Goal: Information Seeking & Learning: Learn about a topic

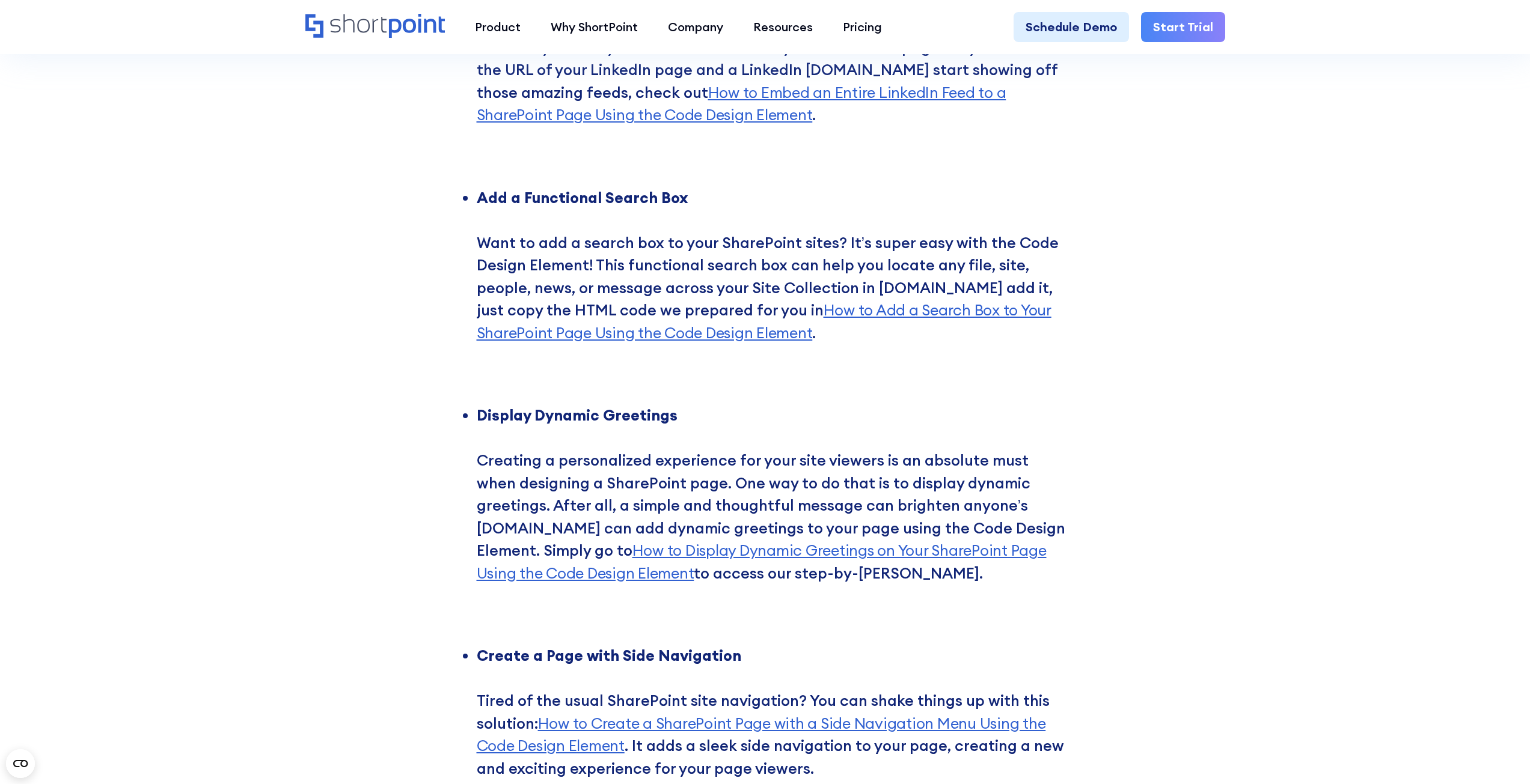
click at [271, 264] on div "4 More Ways to Use the Code Design Element ShortPoint comes packed with 60+ ama…" at bounding box center [765, 86] width 1530 height 1730
click at [677, 391] on ul "Showcase LinkedIn Feeds ‍ Got a LinkedIn feed you want to show off? With the Co…" at bounding box center [766, 397] width 601 height 856
click at [710, 529] on li "Display Dynamic Greetings ‍ Creating a personalized experience for your site vi…" at bounding box center [771, 517] width 589 height 225
click at [708, 523] on li "Display Dynamic Greetings ‍ Creating a personalized experience for your site vi…" at bounding box center [771, 517] width 589 height 225
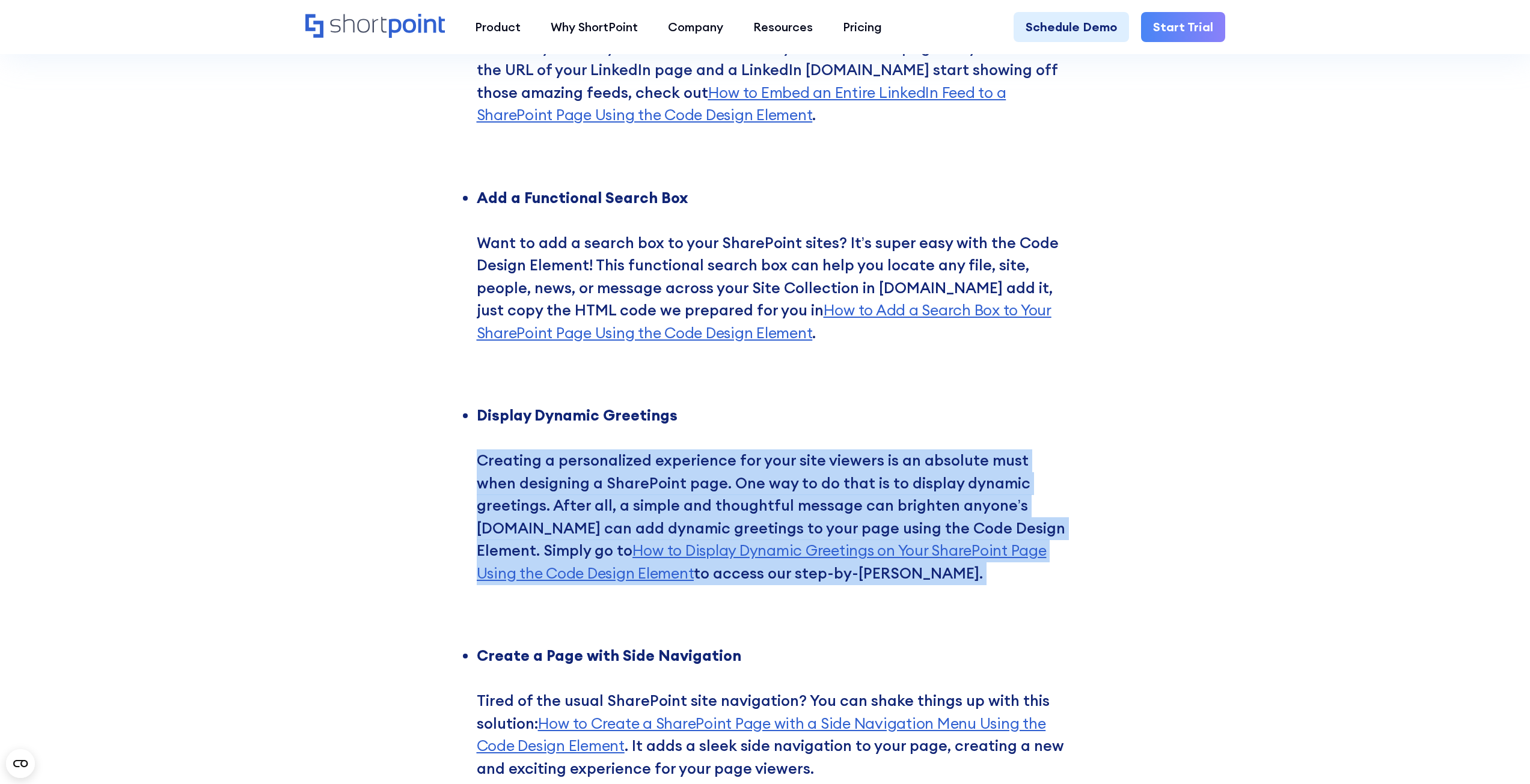
click at [708, 523] on li "Display Dynamic Greetings ‍ Creating a personalized experience for your site vi…" at bounding box center [771, 517] width 589 height 225
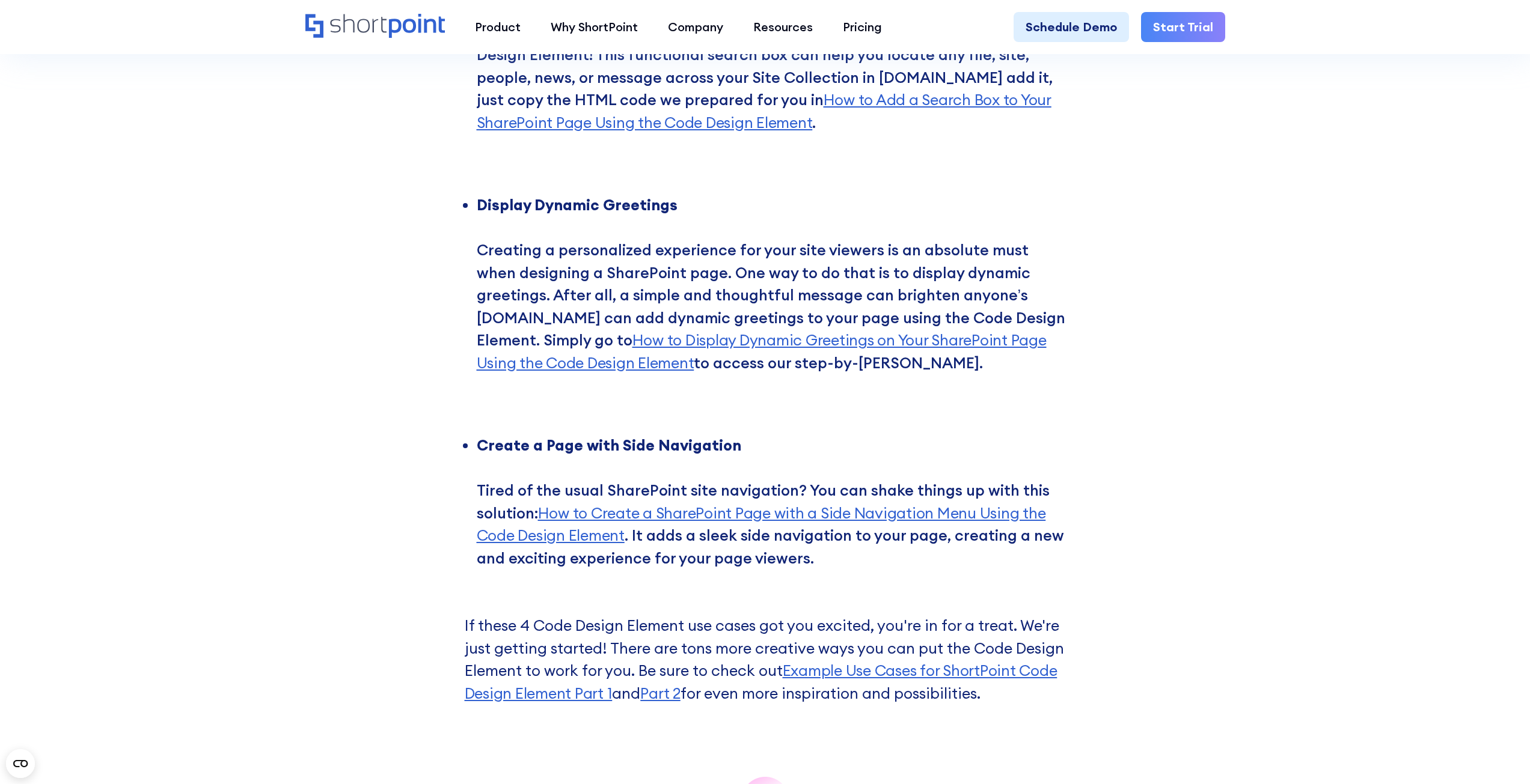
scroll to position [4086, 0]
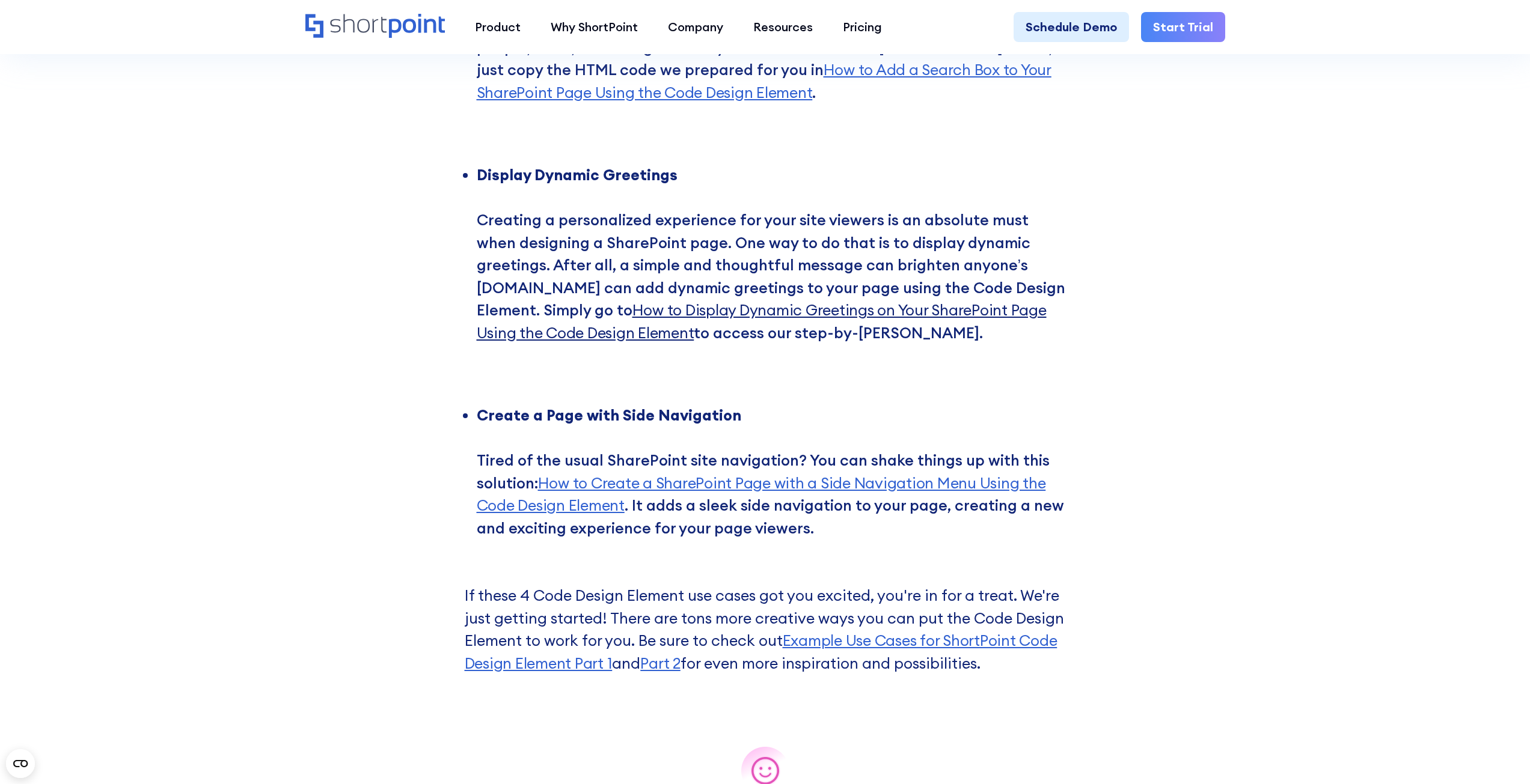
click at [773, 309] on link "How to Display Dynamic Greetings on Your SharePoint Page Using the Code Design …" at bounding box center [762, 322] width 570 height 42
click at [571, 247] on li "Display Dynamic Greetings ‍ Creating a personalized experience for your site vi…" at bounding box center [771, 277] width 589 height 225
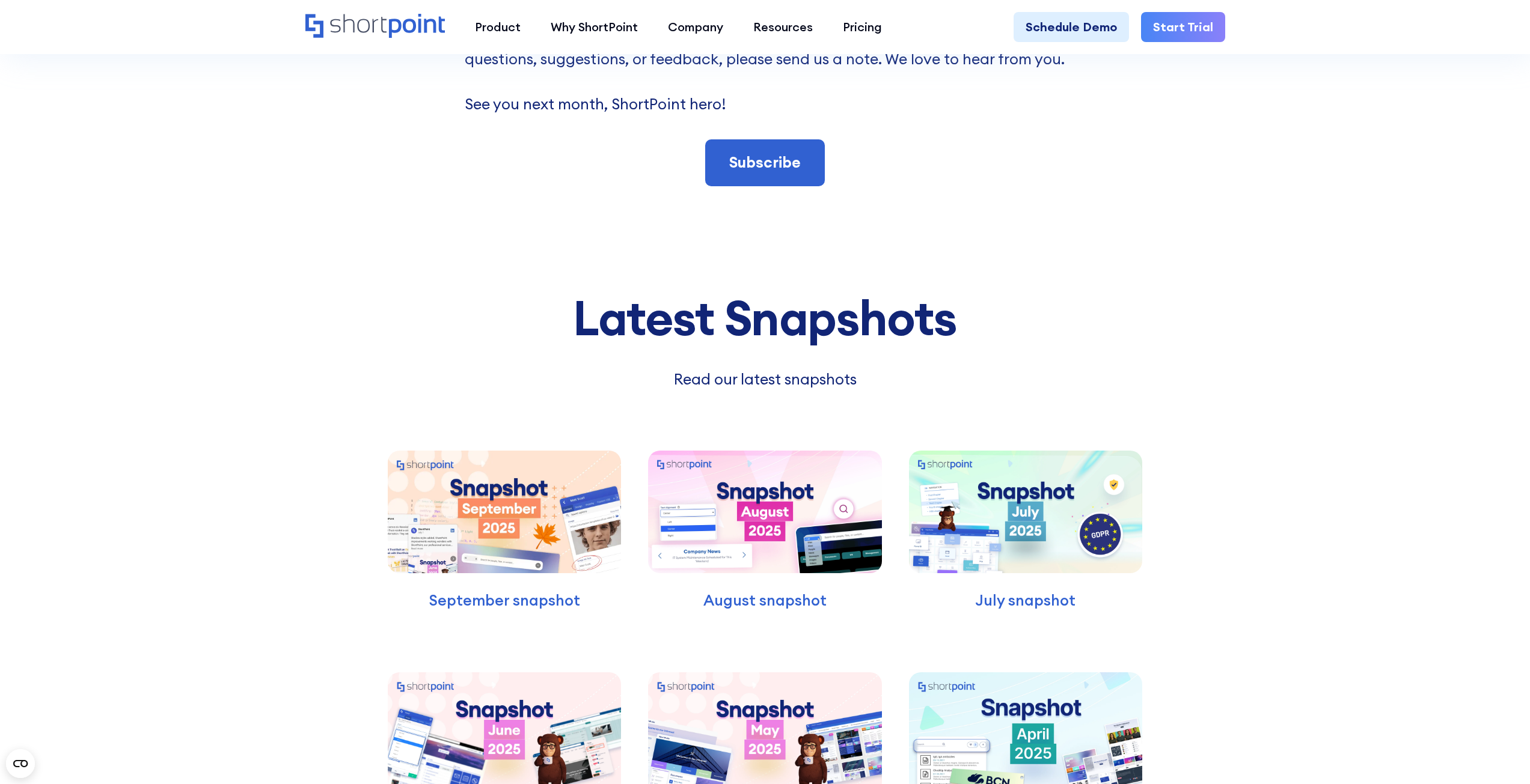
scroll to position [6250, 0]
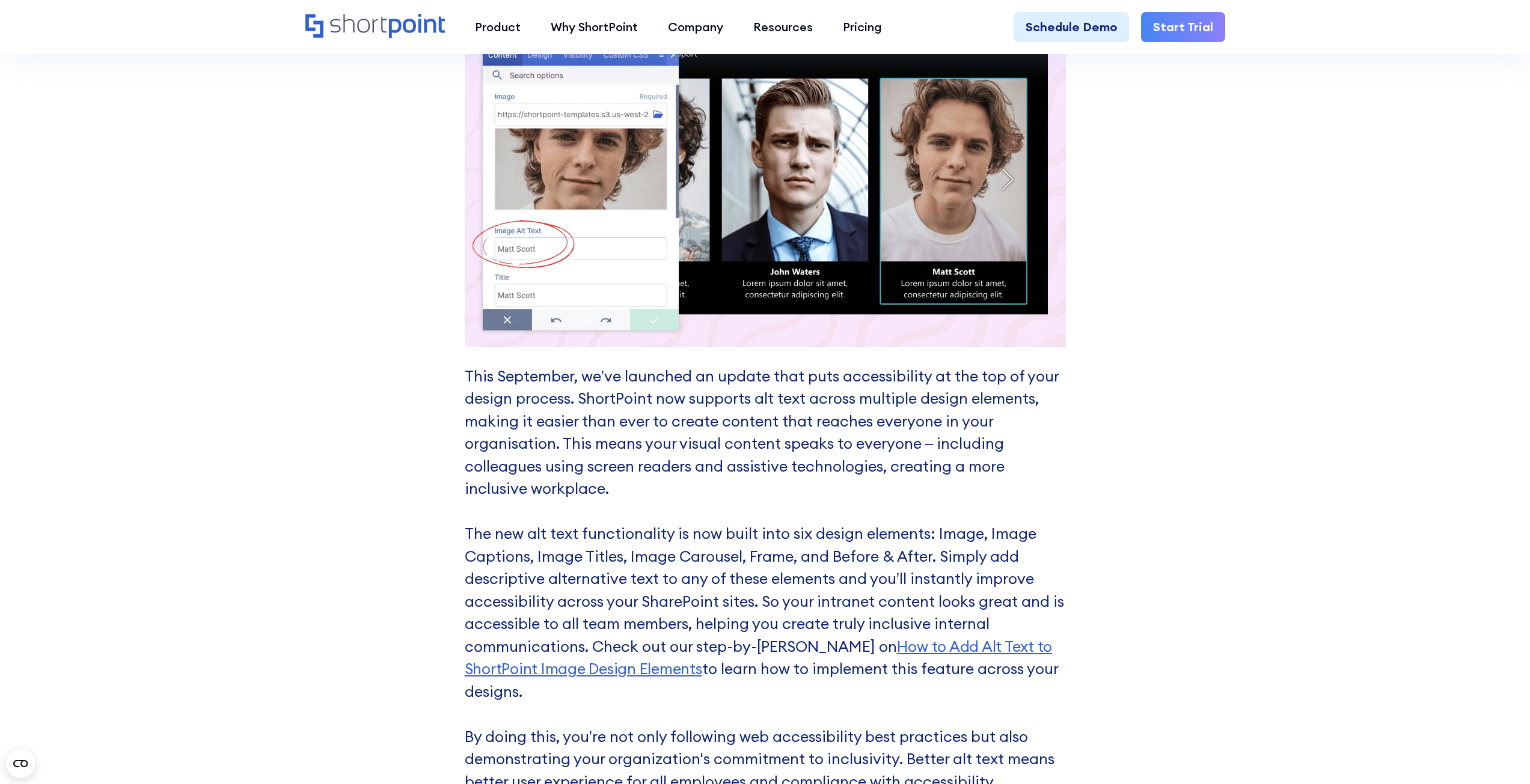
drag, startPoint x: 396, startPoint y: 321, endPoint x: 395, endPoint y: 192, distance: 129.0
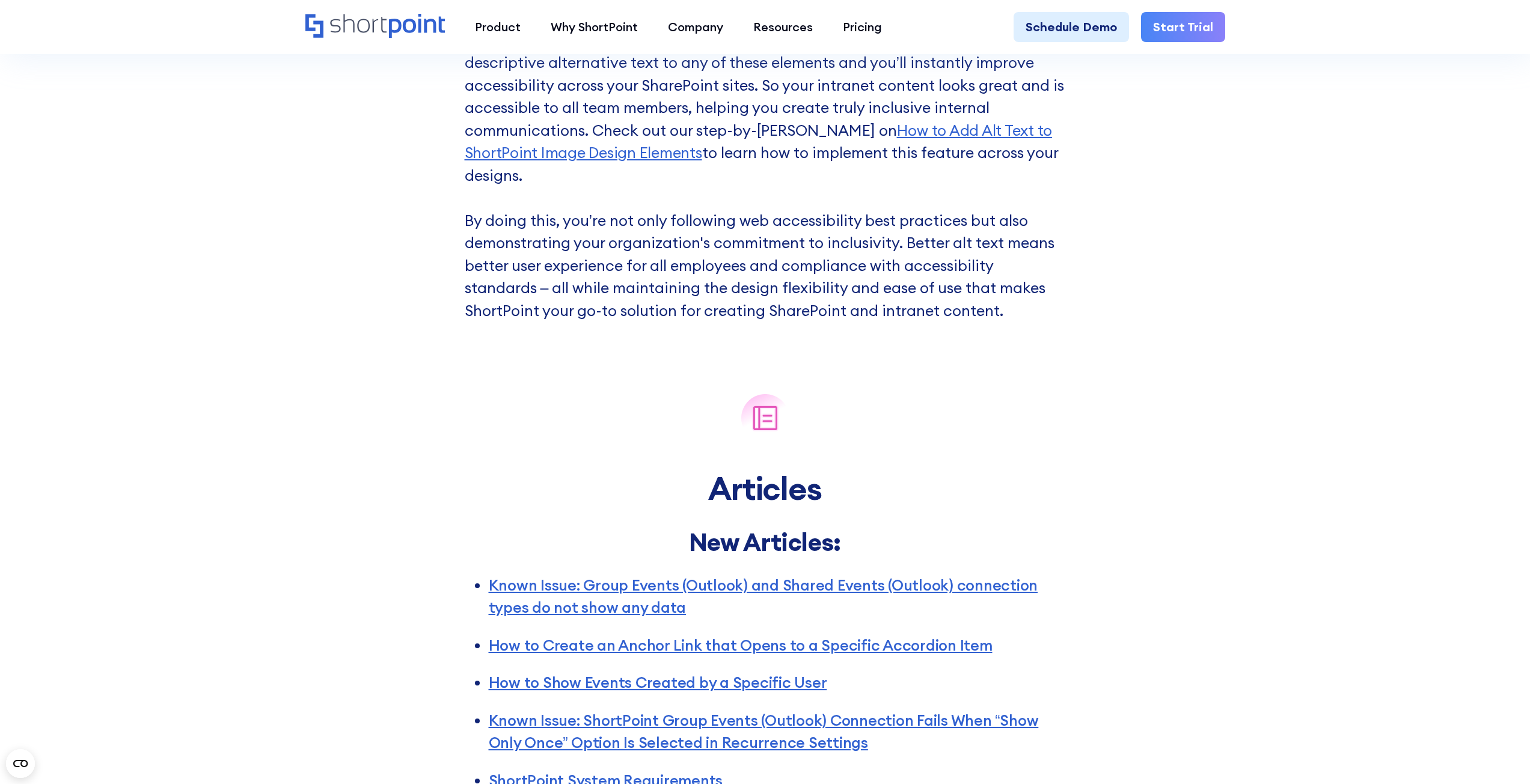
scroll to position [1922, 0]
